Goal: Transaction & Acquisition: Purchase product/service

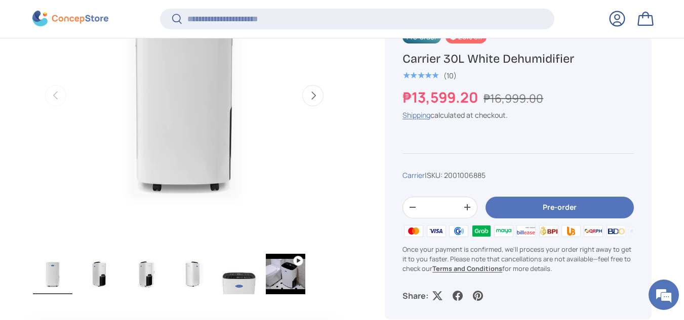
scroll to position [439, 0]
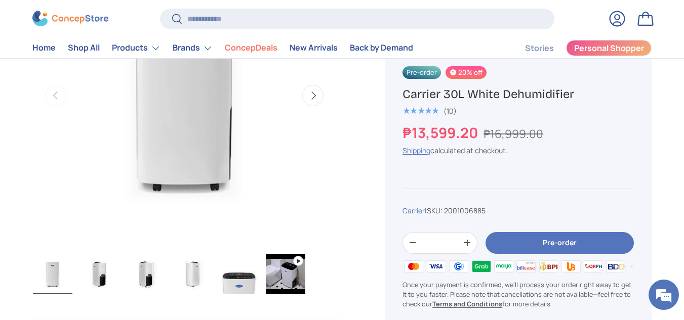
click at [570, 241] on button "Pre-order" at bounding box center [560, 243] width 148 height 22
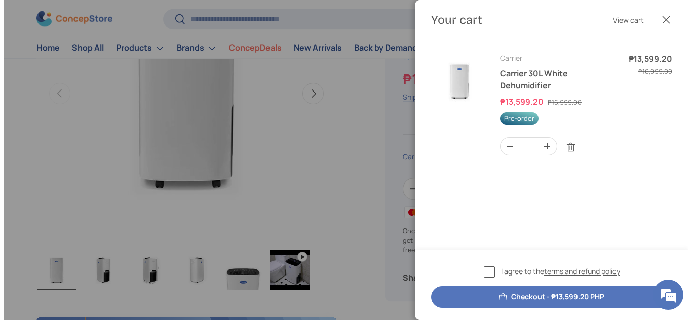
scroll to position [0, 0]
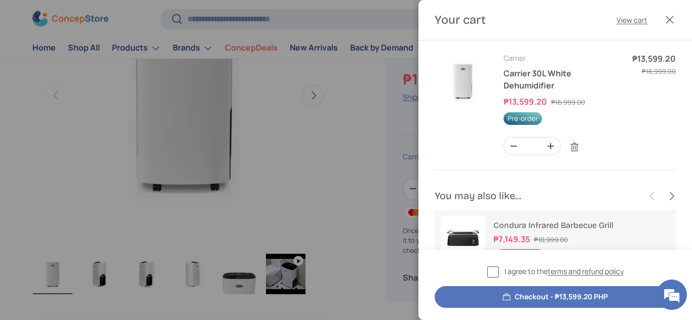
click at [492, 279] on div "I agree to the terms and refund policy Checkout - ₱13,599.20 PHP" at bounding box center [554, 287] width 241 height 42
click at [494, 272] on label "I agree to the terms and refund policy" at bounding box center [555, 272] width 136 height 12
click at [542, 290] on button "Checkout - ₱13,599.20 PHP" at bounding box center [554, 298] width 241 height 22
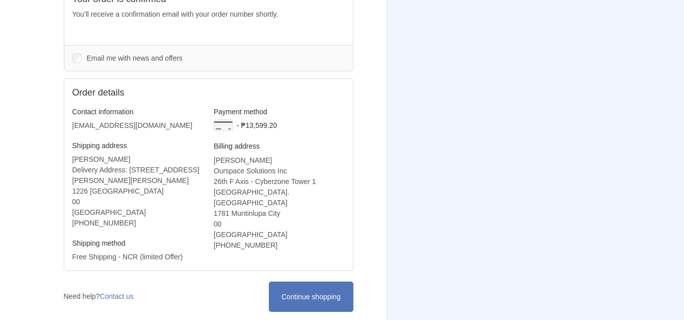
scroll to position [230, 0]
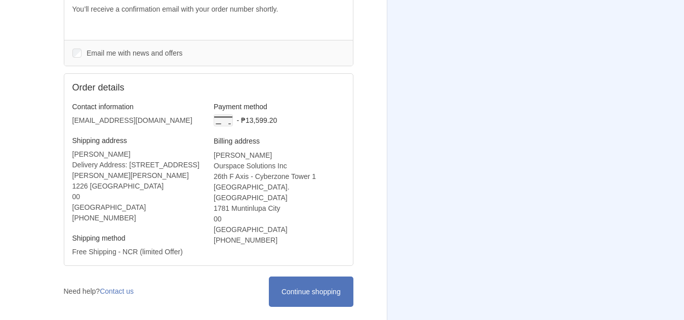
click at [651, 140] on div "Thank you for your purchase! Order CS-28253 Thank you, Heza! Your order is conf…" at bounding box center [341, 66] width 625 height 593
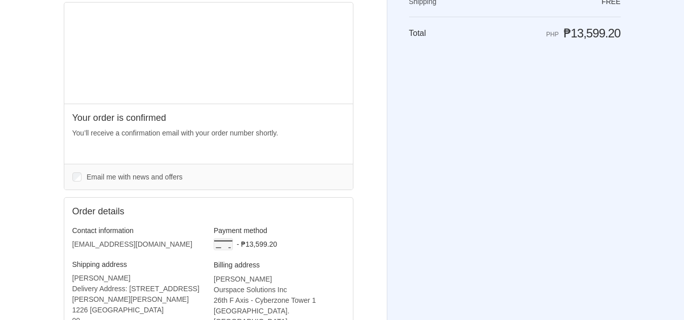
scroll to position [0, 0]
